Goal: Task Accomplishment & Management: Manage account settings

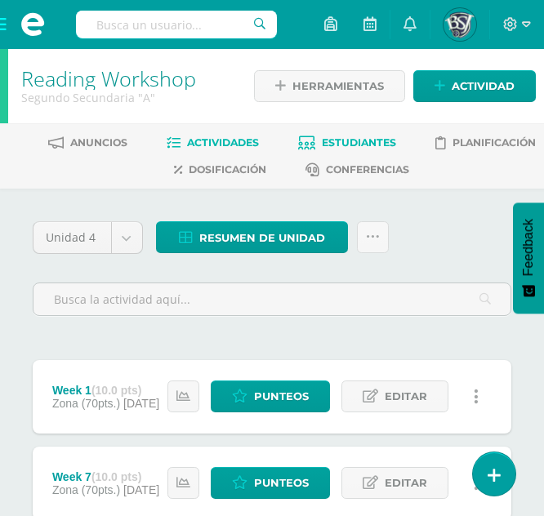
click at [349, 135] on link "Estudiantes" at bounding box center [347, 143] width 98 height 26
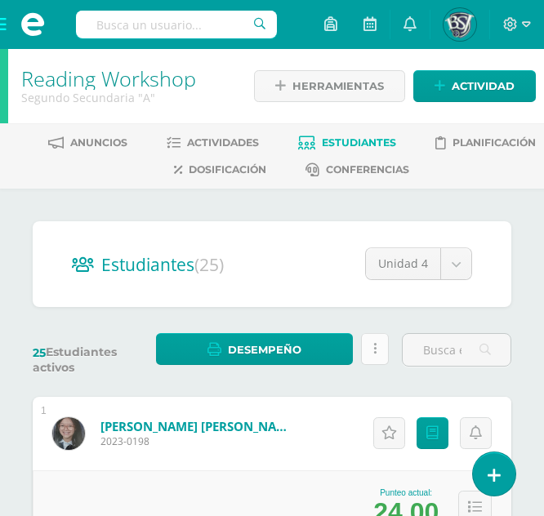
click at [373, 362] on link at bounding box center [374, 349] width 27 height 32
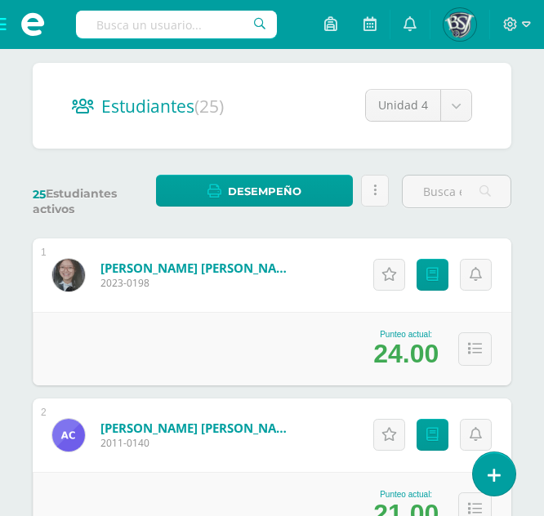
scroll to position [158, 0]
click at [468, 355] on icon at bounding box center [475, 349] width 14 height 14
click at [428, 270] on icon at bounding box center [432, 275] width 12 height 14
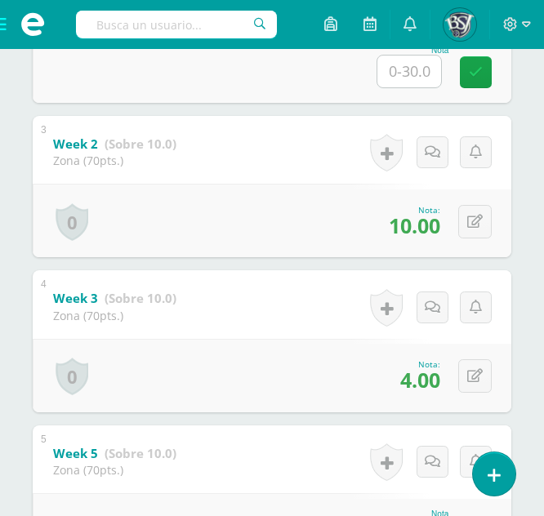
scroll to position [668, 0]
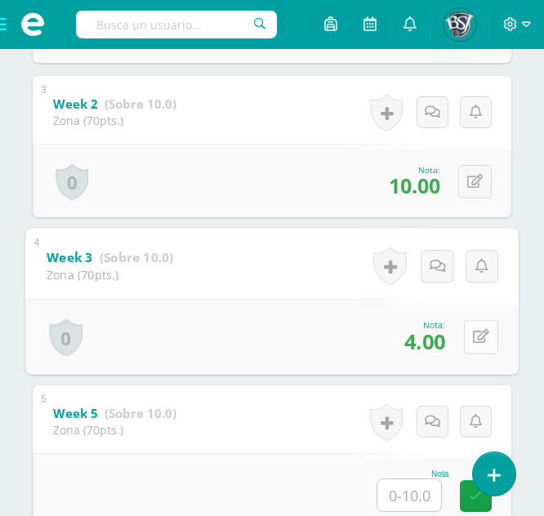
click at [469, 338] on button at bounding box center [481, 337] width 34 height 34
click at [359, 342] on input "4.00" at bounding box center [369, 342] width 65 height 33
type input "3.00"
click at [445, 357] on link at bounding box center [437, 343] width 33 height 33
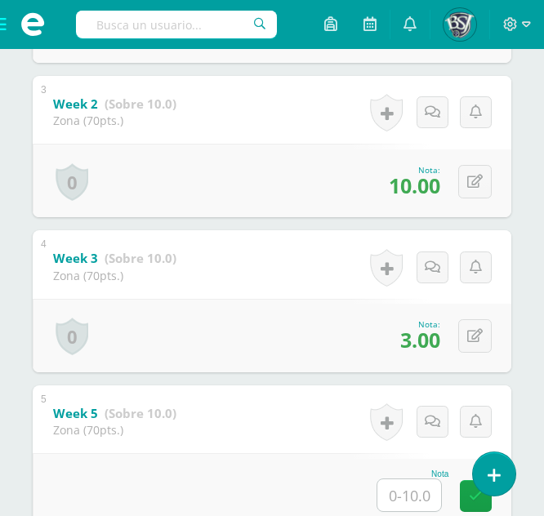
click at [284, 279] on div "4 Week 3 (Sobre 10.0) Zona (70pts.) Nota 3.00 0 Logros Logros obtenidos" at bounding box center [272, 301] width 479 height 142
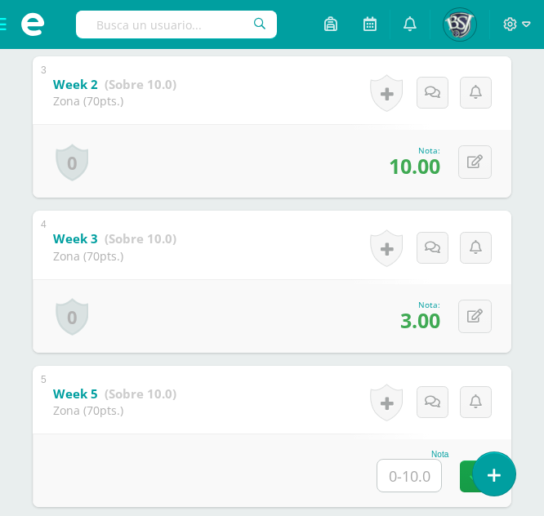
scroll to position [689, 0]
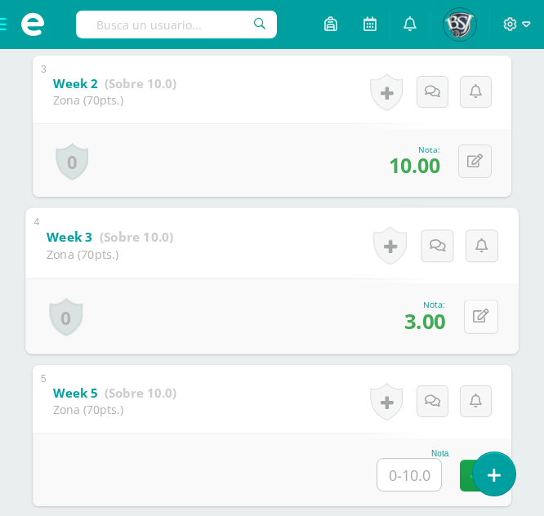
click at [483, 315] on button at bounding box center [481, 317] width 34 height 34
type input "9"
click at [443, 326] on icon at bounding box center [437, 322] width 15 height 14
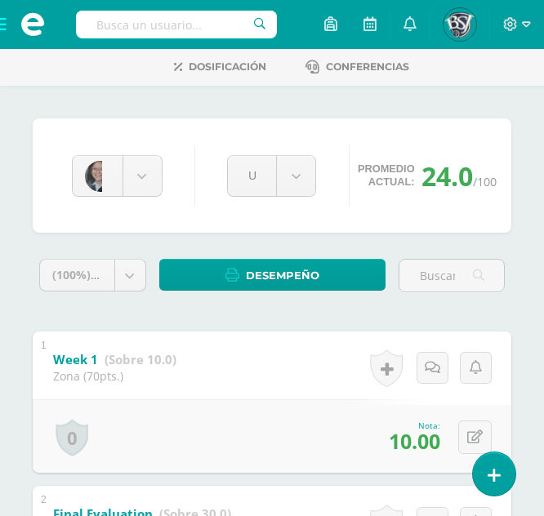
scroll to position [102, 0]
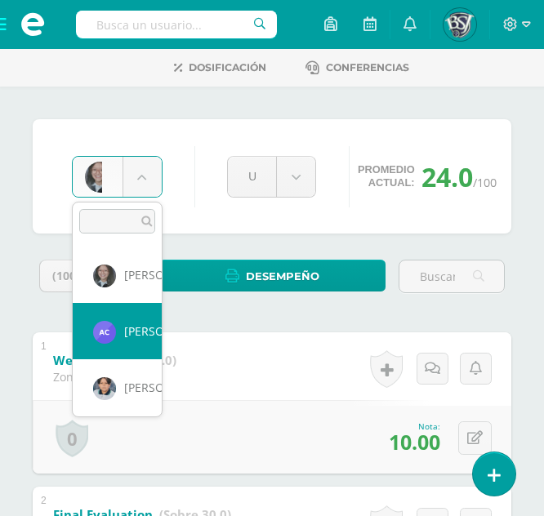
select select "1365"
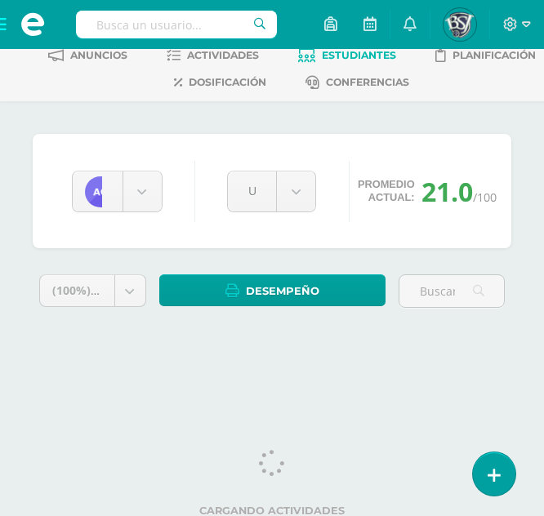
scroll to position [91, 0]
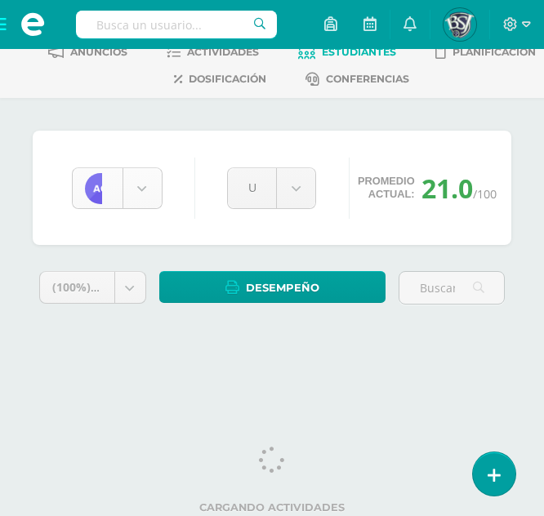
click at [161, 192] on body "Estudiantes Disciplina Asistencia Mis cursos Archivos Soporte Centro de ayuda Ú…" at bounding box center [272, 142] width 544 height 467
click at [144, 190] on body "Estudiantes Disciplina Asistencia Mis cursos Archivos Soporte Centro de ayuda Ú…" at bounding box center [272, 142] width 544 height 467
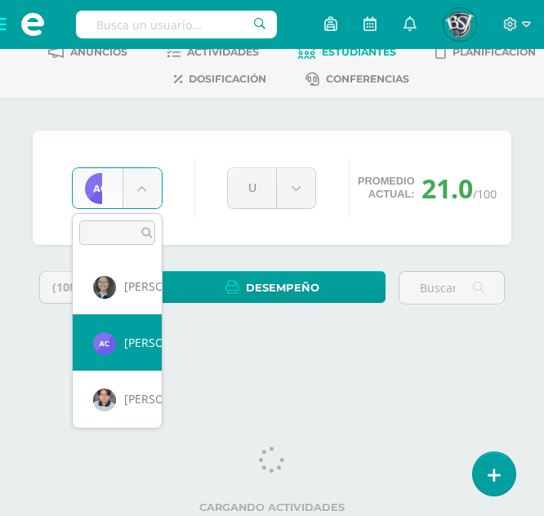
click at [144, 190] on body "Estudiantes Disciplina Asistencia Mis cursos Archivos Soporte Centro de ayuda Ú…" at bounding box center [272, 142] width 544 height 467
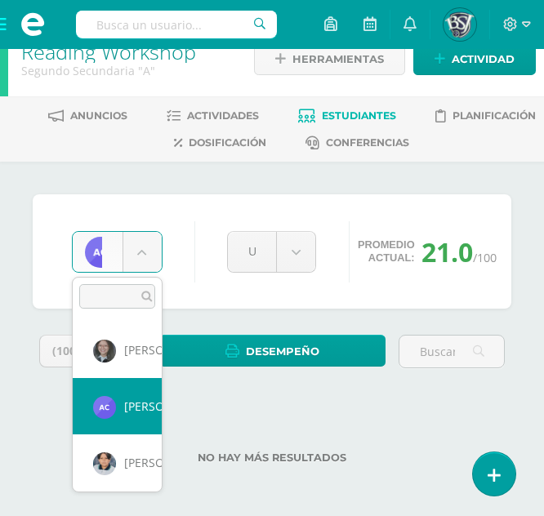
scroll to position [27, 0]
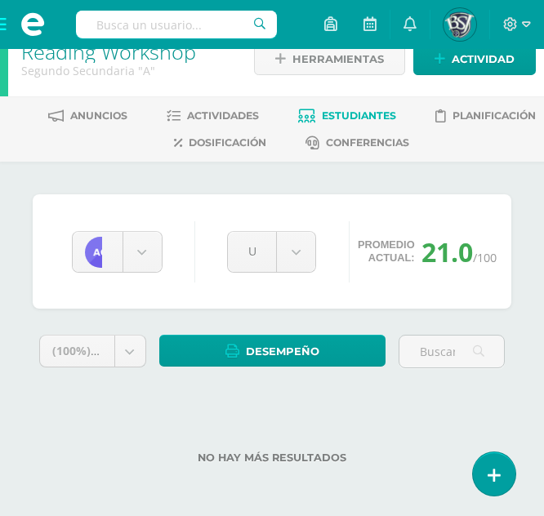
click at [517, 235] on body "Estudiantes Disciplina Asistencia Mis cursos Archivos Soporte Centro de ayuda Ú…" at bounding box center [272, 244] width 544 height 543
click at [250, 198] on div "André Calderón Angeles Barrios André Calderón Santiago Cardona Ana Cardona Dieg…" at bounding box center [272, 251] width 479 height 114
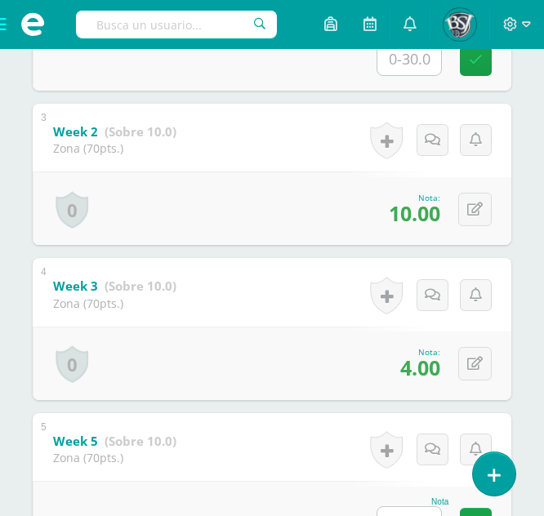
scroll to position [641, 0]
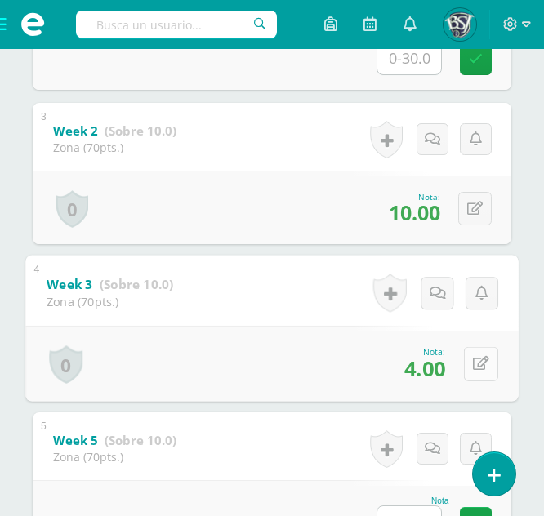
click at [475, 364] on icon at bounding box center [481, 364] width 16 height 14
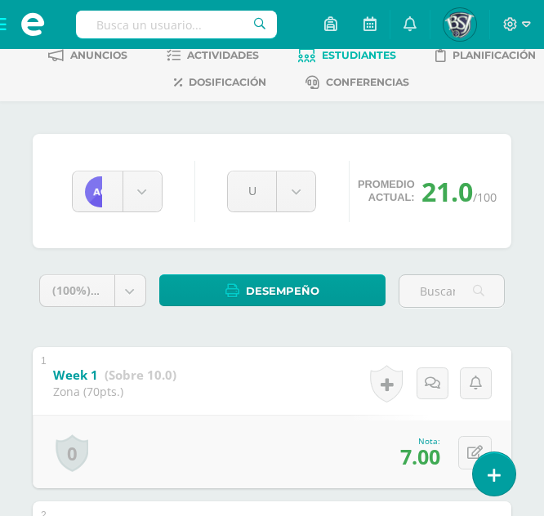
scroll to position [0, 0]
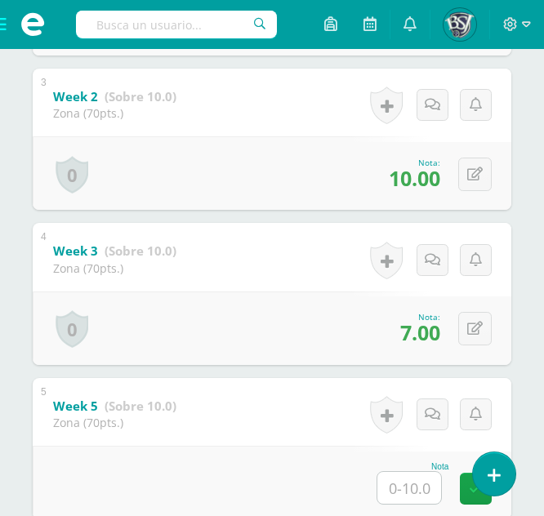
scroll to position [676, 0]
click at [484, 325] on button at bounding box center [474, 327] width 33 height 33
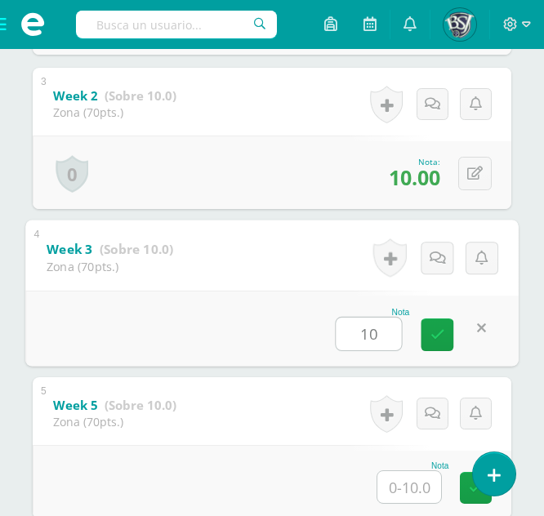
type input "10"
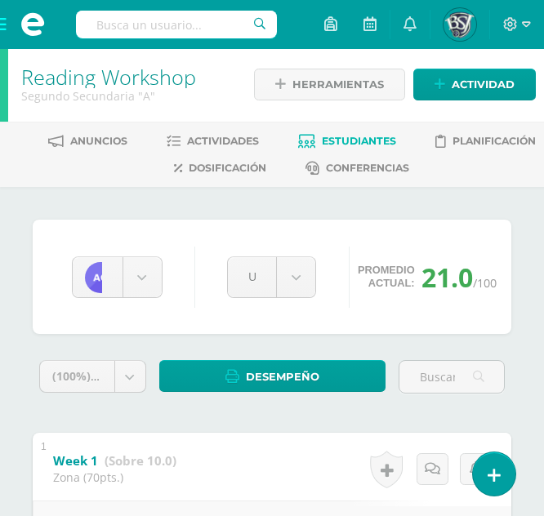
scroll to position [0, 0]
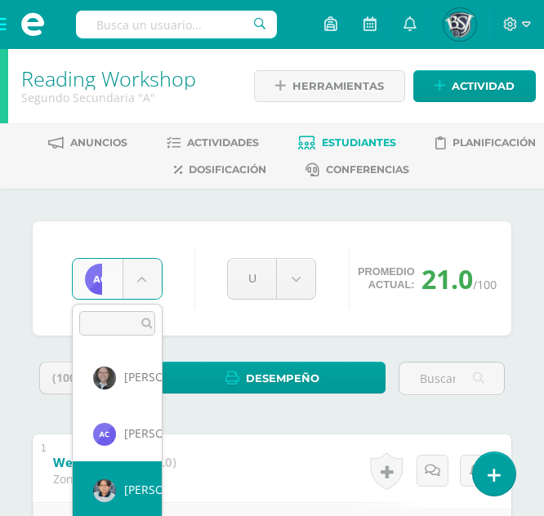
select select "665"
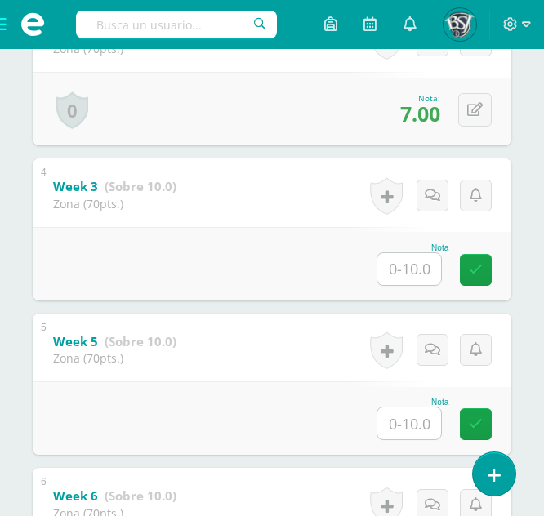
scroll to position [742, 0]
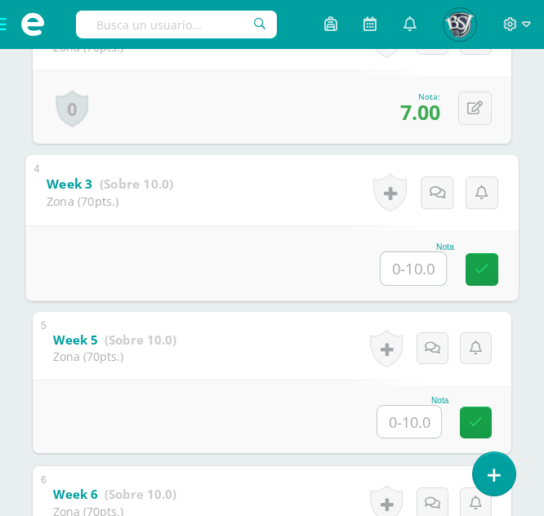
click at [405, 272] on input "text" at bounding box center [413, 268] width 65 height 33
type input "10"
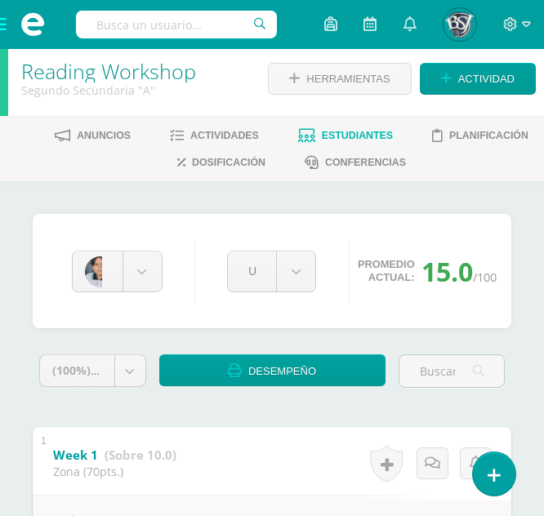
scroll to position [2, 0]
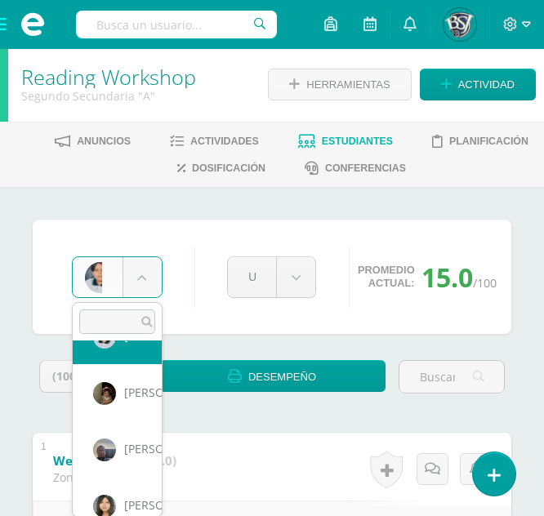
scroll to position [158, 0]
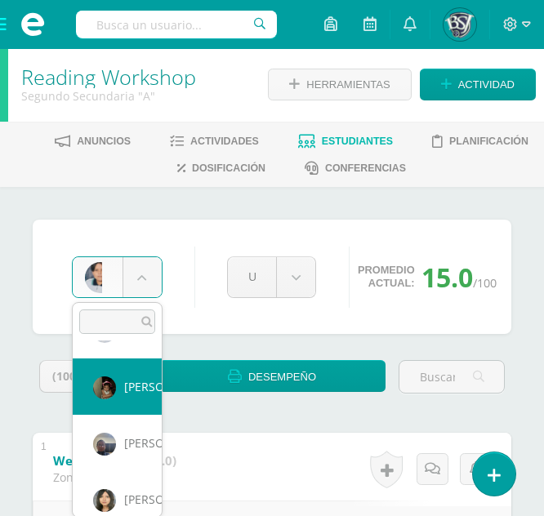
select select "656"
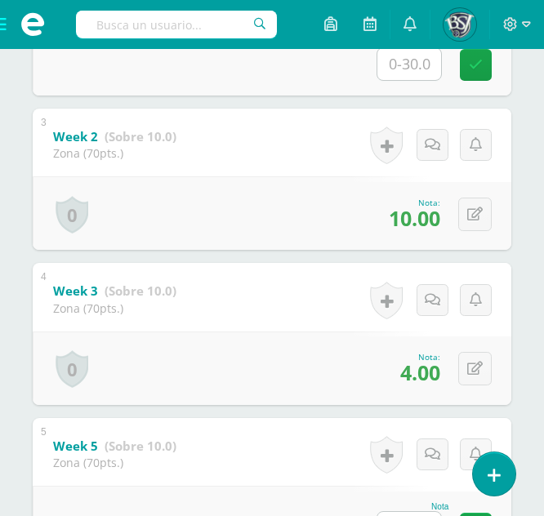
scroll to position [641, 0]
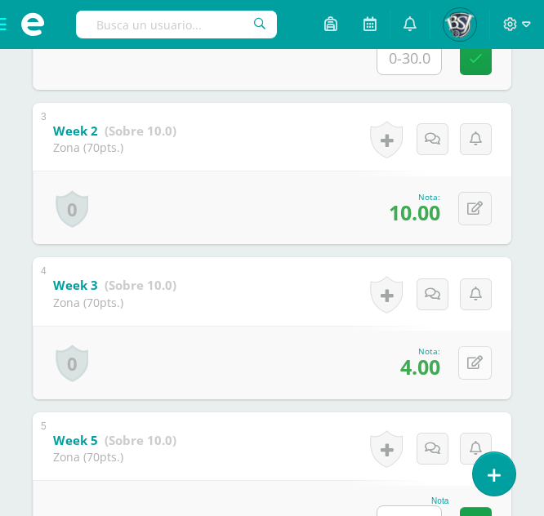
click at [482, 356] on icon at bounding box center [475, 363] width 16 height 14
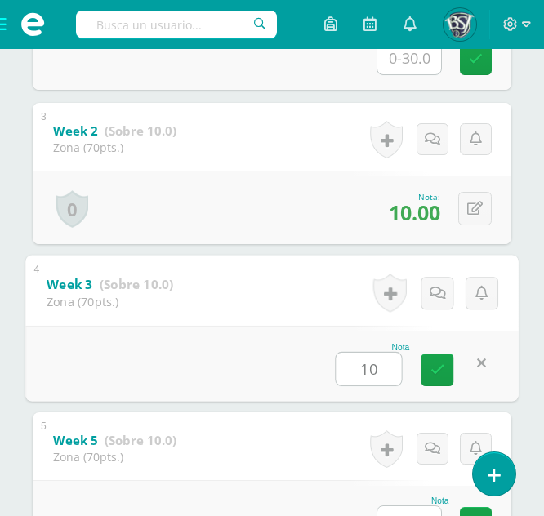
type input "10"
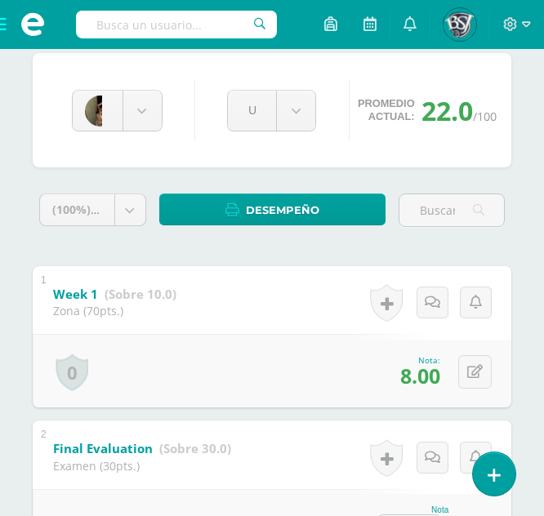
scroll to position [0, 0]
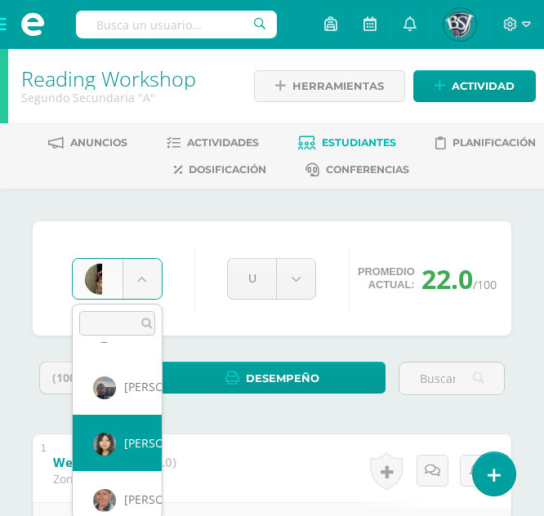
scroll to position [225, 0]
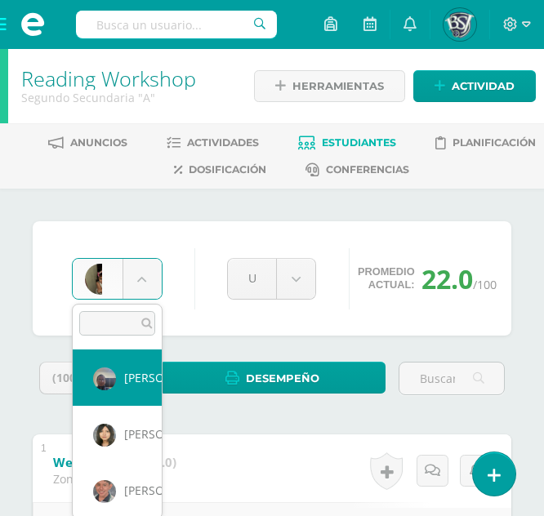
select select "679"
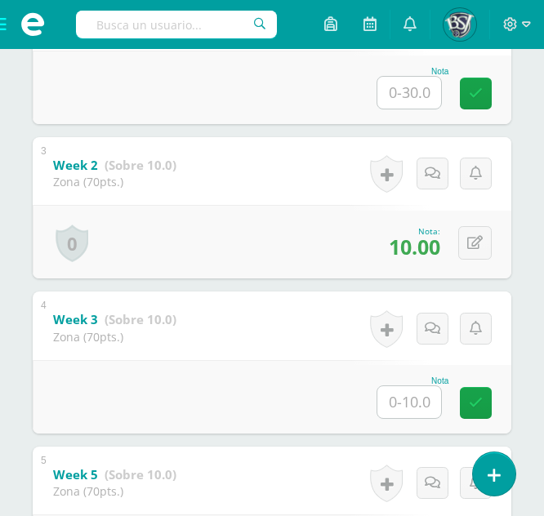
scroll to position [608, 0]
click at [407, 395] on input "text" at bounding box center [409, 402] width 64 height 32
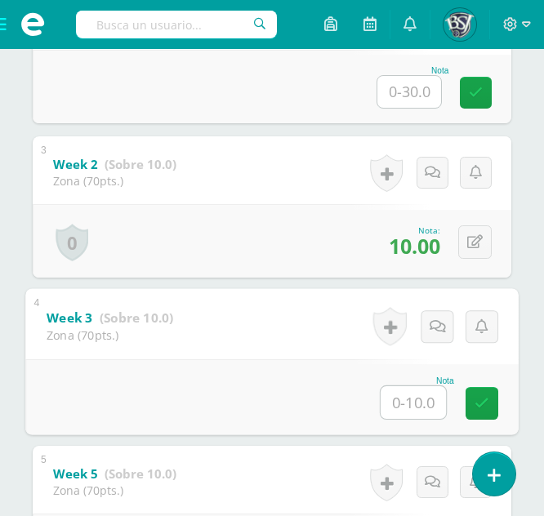
type input "6"
click at [476, 406] on icon at bounding box center [482, 403] width 15 height 14
